Goal: Complete application form

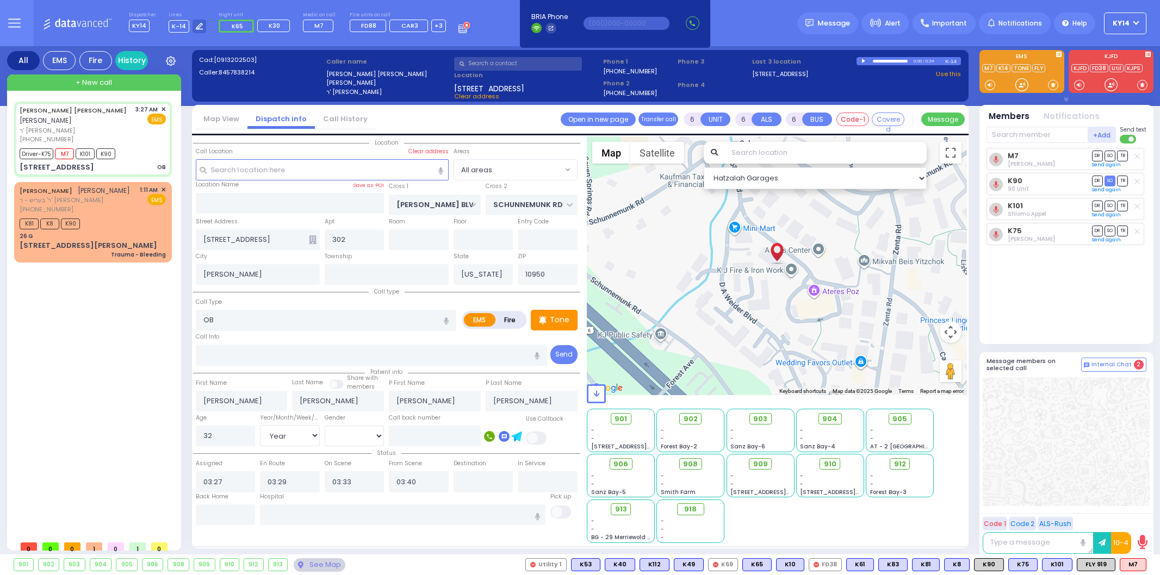
select select "Year"
select select "[DEMOGRAPHIC_DATA]"
select select
radio input "true"
select select "Year"
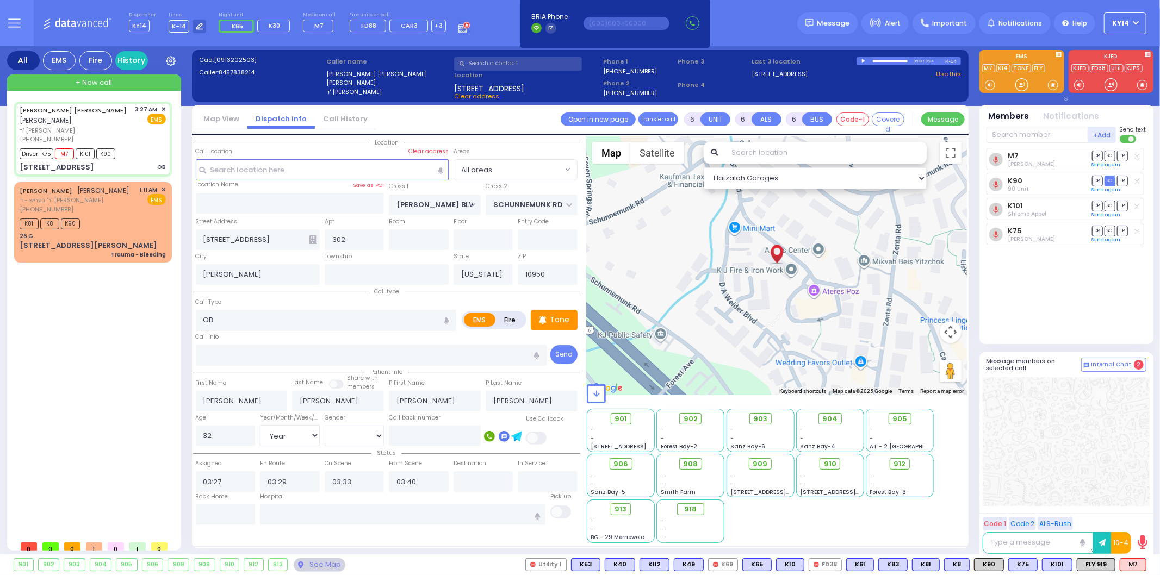
select select "[DEMOGRAPHIC_DATA]"
select select "Hatzalah Garages"
select select
radio input "true"
select select "Year"
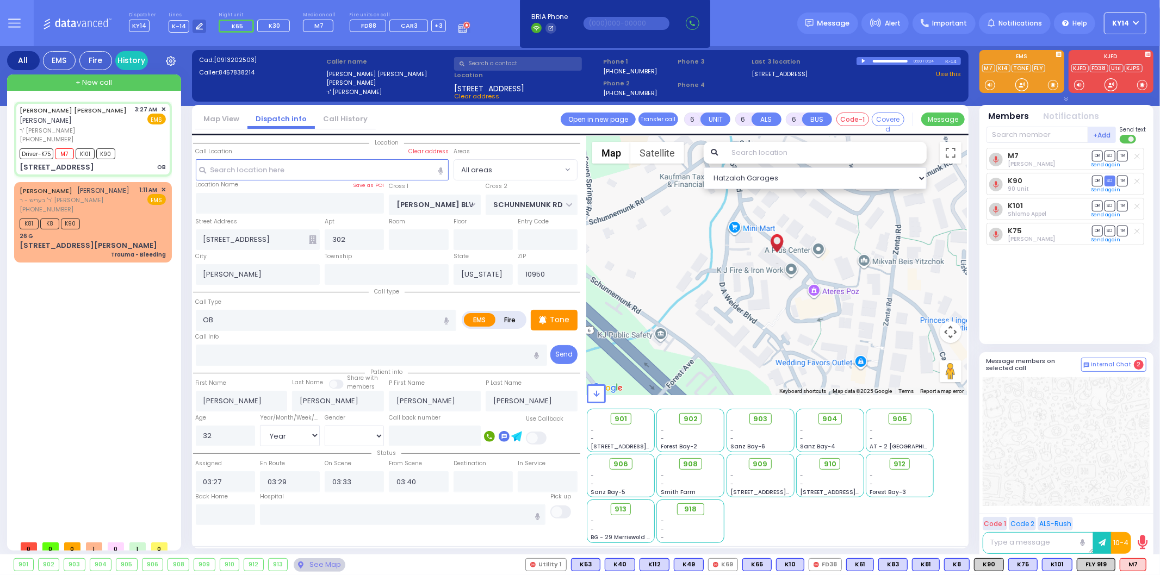
select select "[DEMOGRAPHIC_DATA]"
select select "Hatzalah Garages"
select select
radio input "true"
select select "Year"
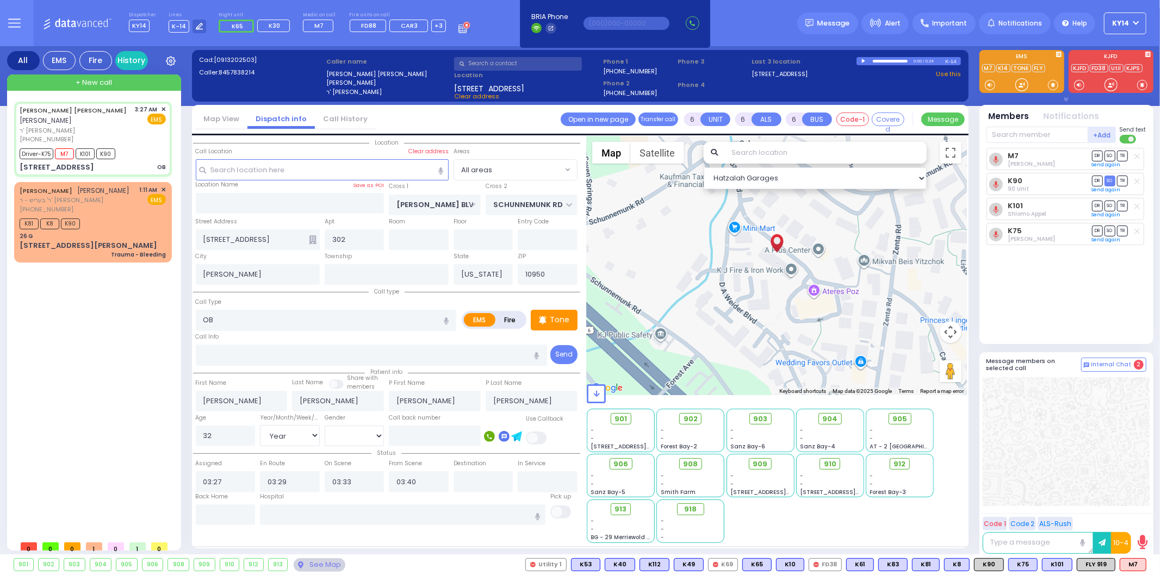
select select "[DEMOGRAPHIC_DATA]"
type input "[GEOGRAPHIC_DATA] [STREET_ADDRESS][GEOGRAPHIC_DATA] Suffern"
select select "Hatzalah Garages"
select select
radio input "true"
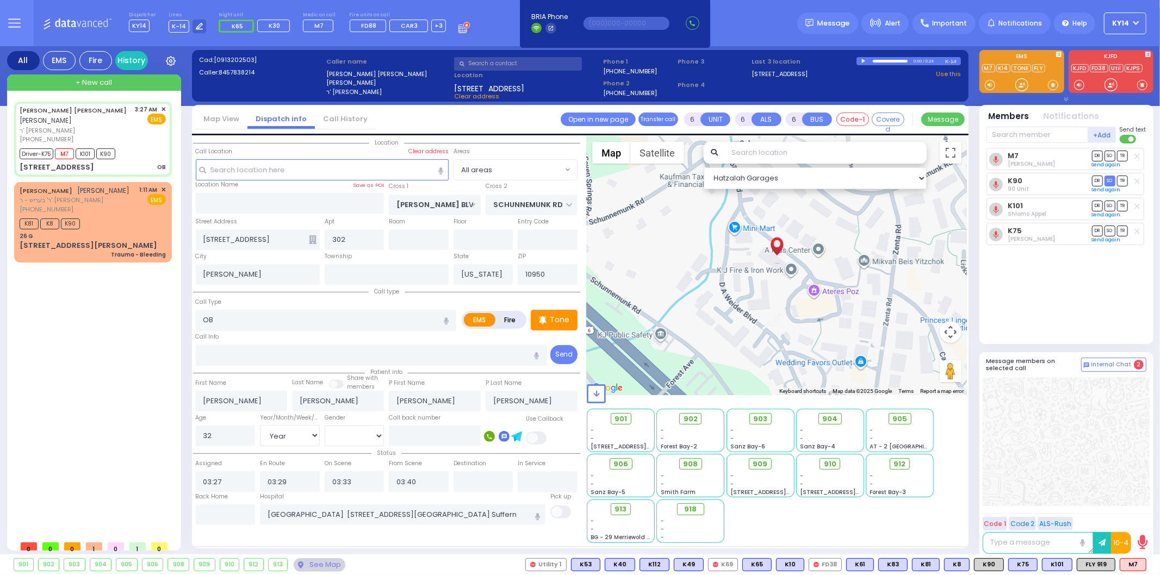
select select "Year"
select select "[DEMOGRAPHIC_DATA]"
select select "Hatzalah Garages"
select select
radio input "true"
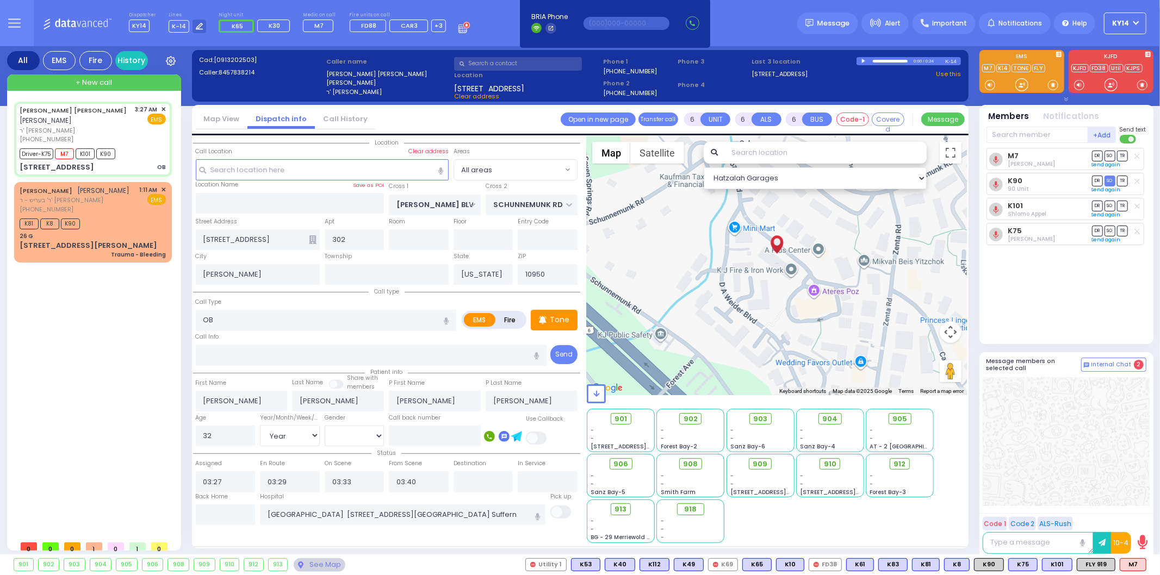
select select "Year"
select select "[DEMOGRAPHIC_DATA]"
select select "Hatzalah Garages"
select select
radio input "true"
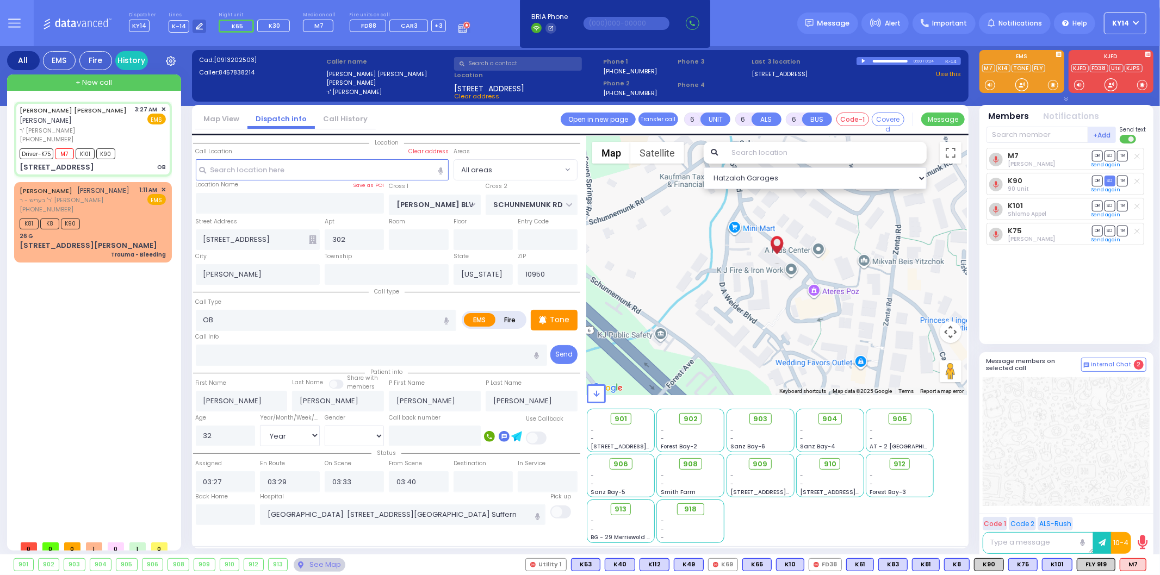
select select "Year"
select select "[DEMOGRAPHIC_DATA]"
select select "Hatzalah Garages"
select select
radio input "true"
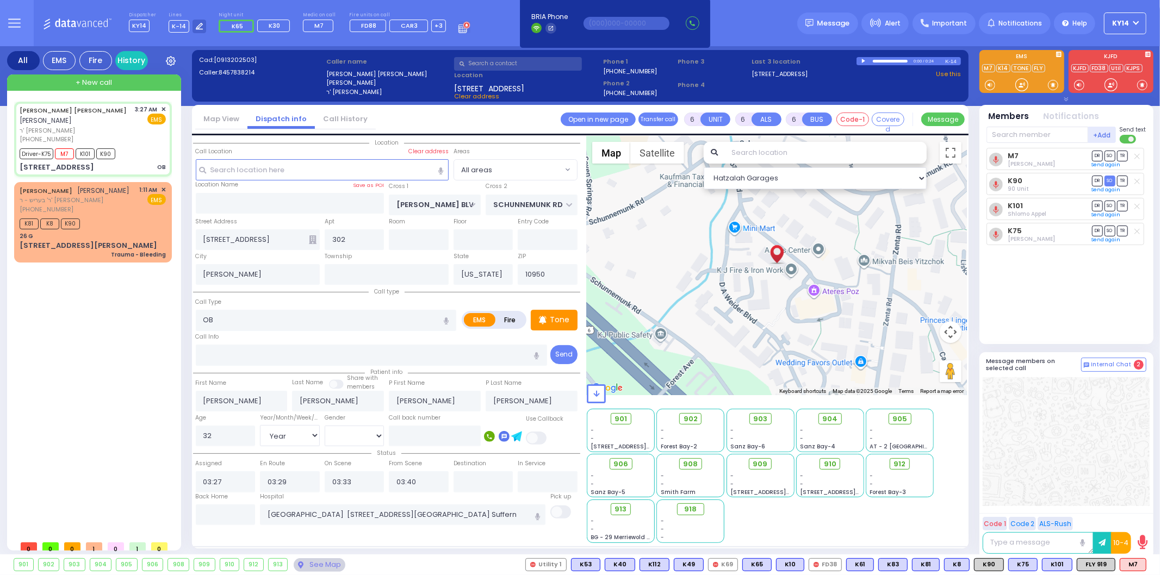
select select "Year"
select select "[DEMOGRAPHIC_DATA]"
select select "Hatzalah Garages"
select select
radio input "true"
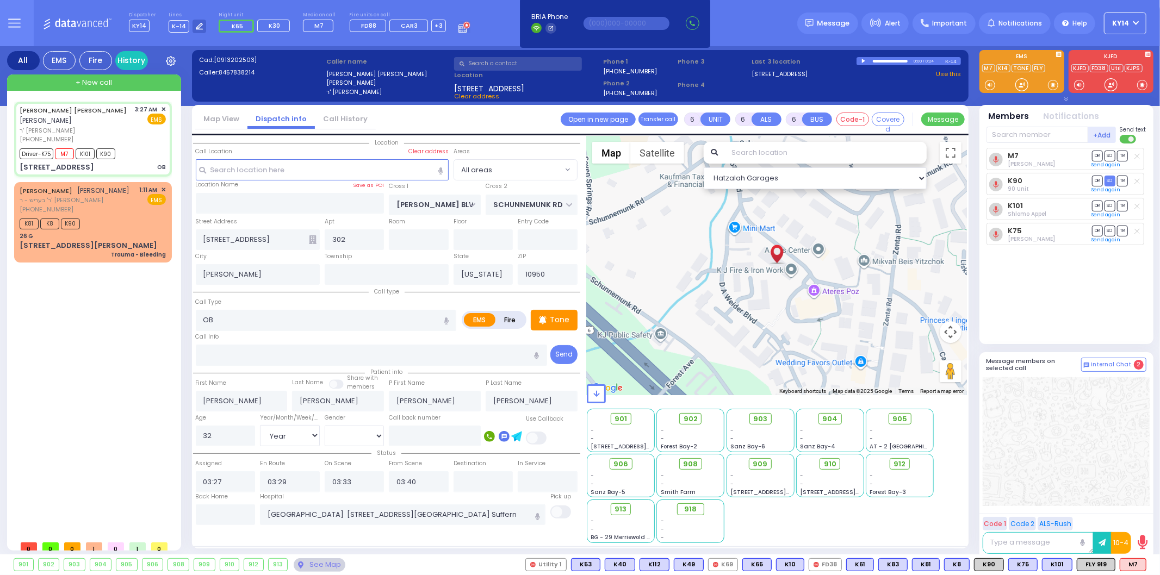
select select "Year"
select select "[DEMOGRAPHIC_DATA]"
type input "04:05"
type input "04:50"
select select "Hatzalah Garages"
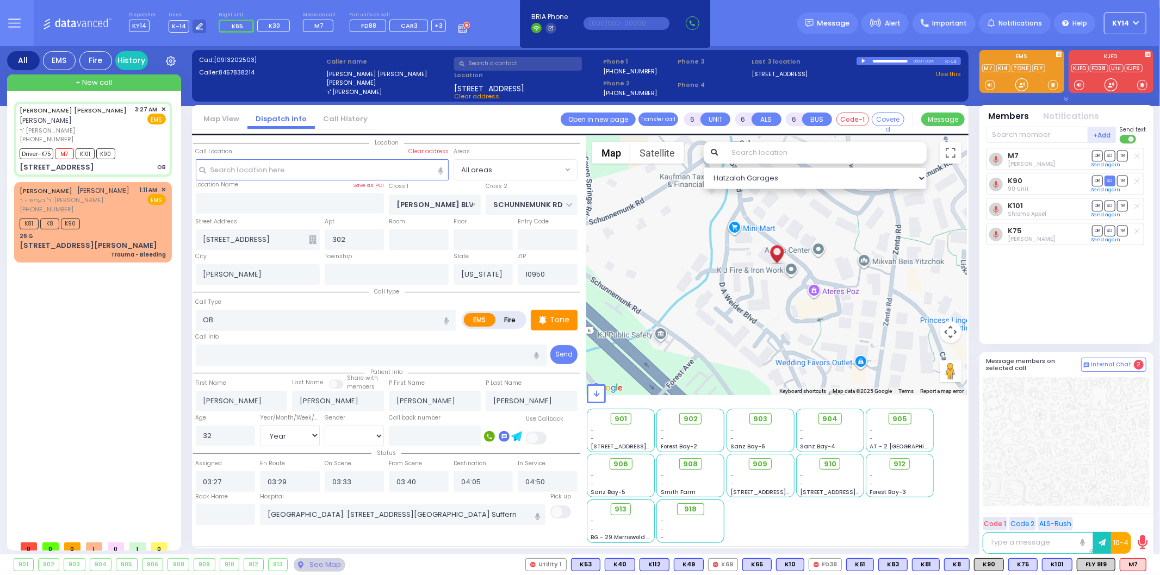
select select
radio input "true"
select select "Year"
select select "[DEMOGRAPHIC_DATA]"
select select "Hatzalah Garages"
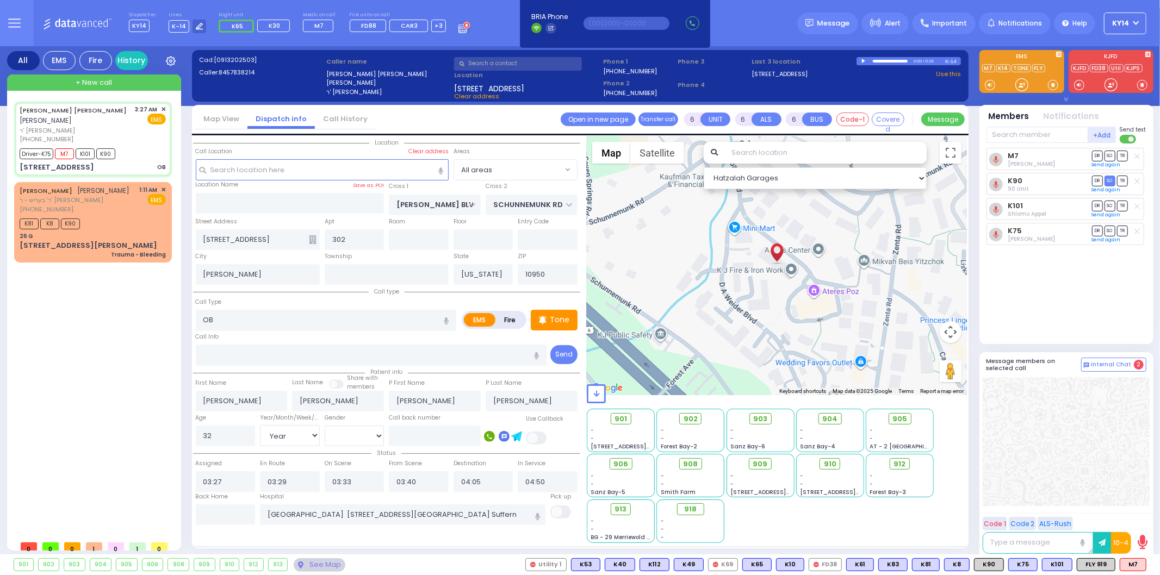
select select
radio input "true"
select select "Year"
select select "[DEMOGRAPHIC_DATA]"
select select "Hatzalah Garages"
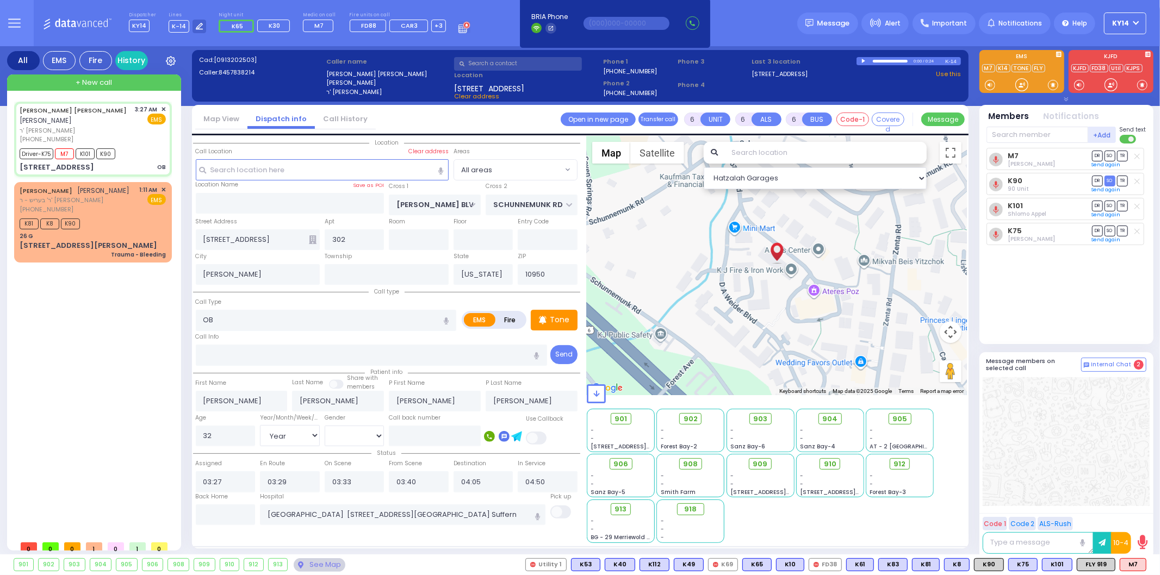
select select
radio input "true"
select select "Year"
select select "[DEMOGRAPHIC_DATA]"
select select "Hatzalah Garages"
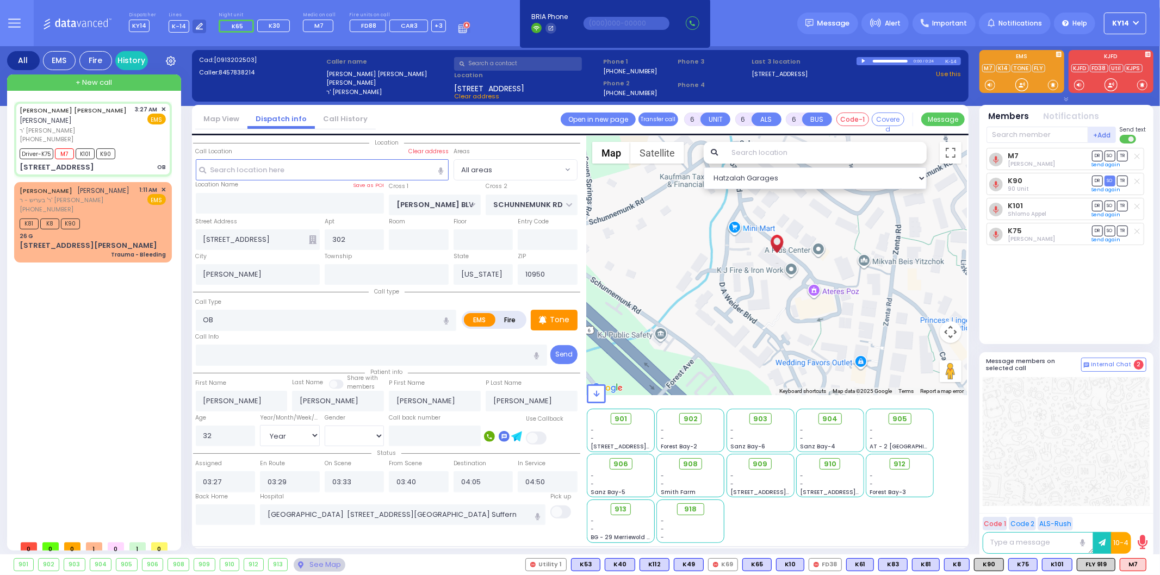
select select
radio input "true"
select select "Year"
select select "[DEMOGRAPHIC_DATA]"
select select "Hatzalah Garages"
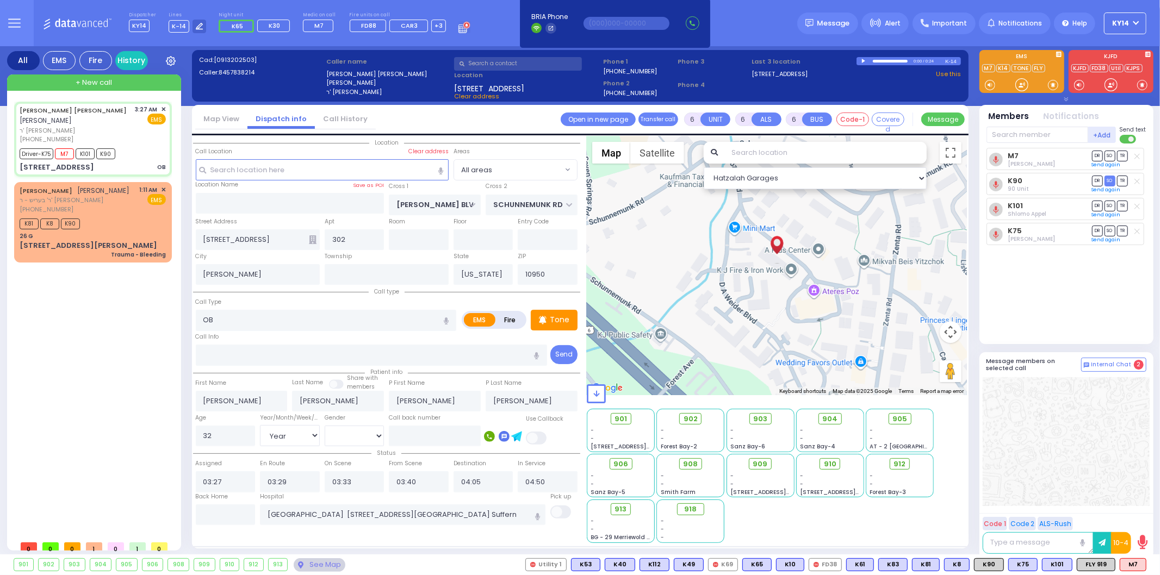
select select
radio input "true"
select select "Year"
select select "[DEMOGRAPHIC_DATA]"
select select "Hatzalah Garages"
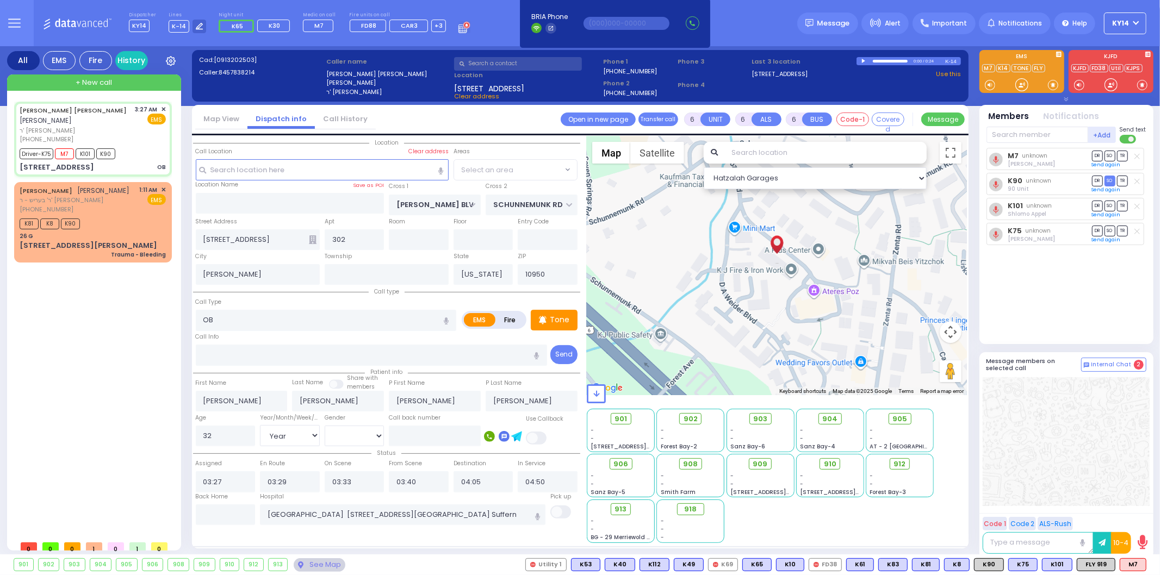
radio input "true"
select select "Year"
select select "[DEMOGRAPHIC_DATA]"
select select
select select "Hatzalah Garages"
